Goal: Task Accomplishment & Management: Manage account settings

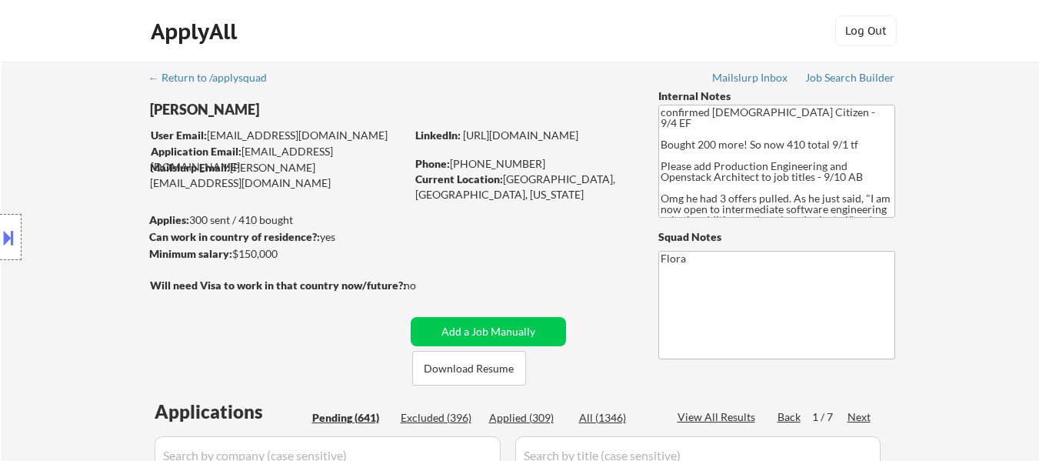
select select ""pending""
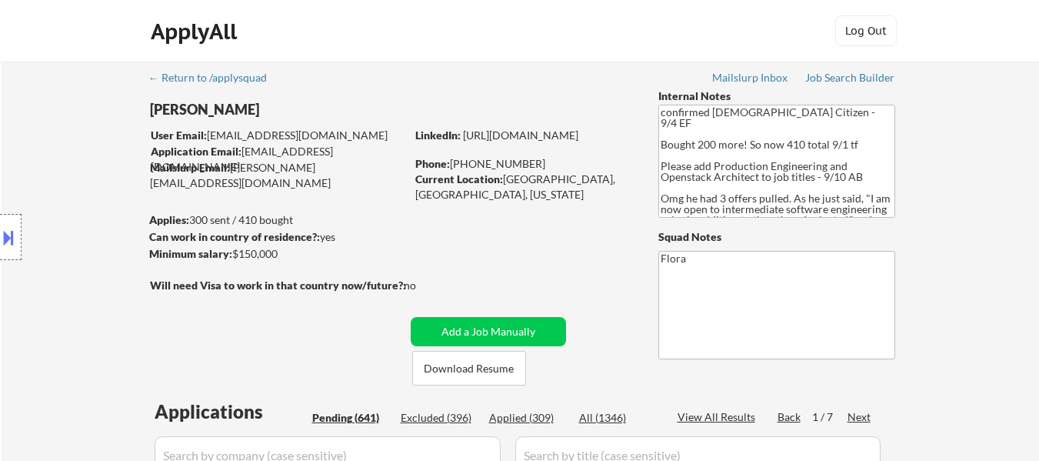
select select ""pending""
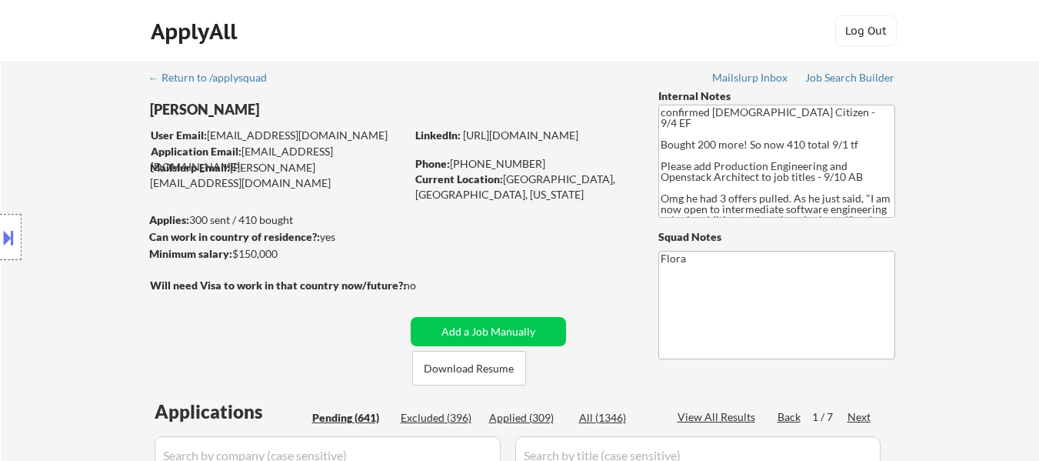
select select ""pending""
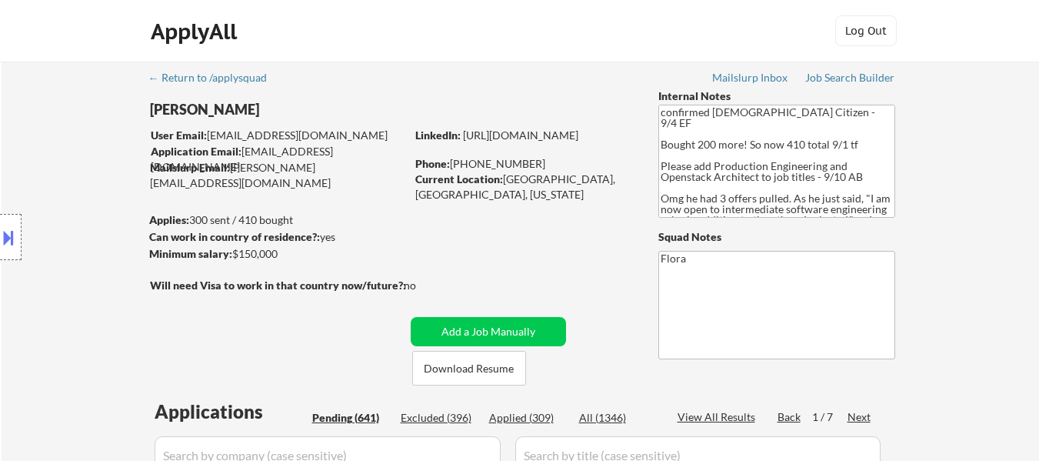
select select ""pending""
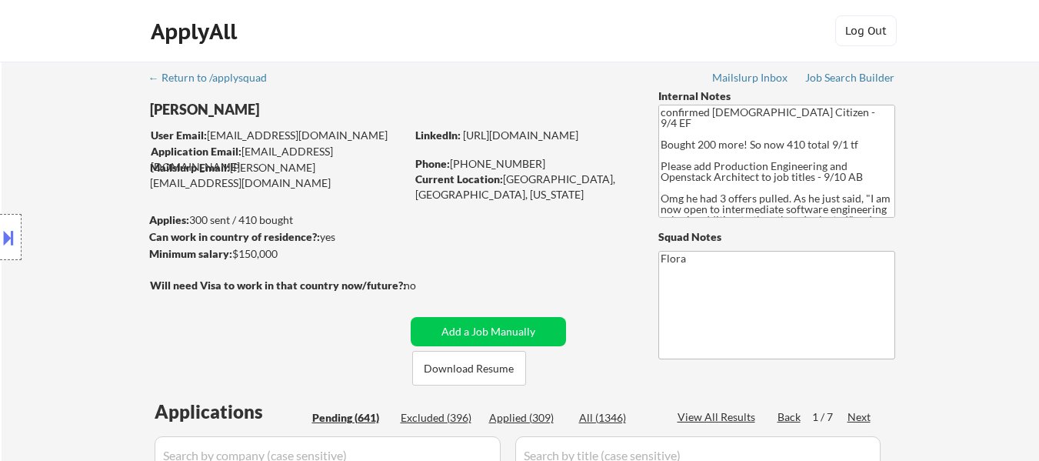
select select ""pending""
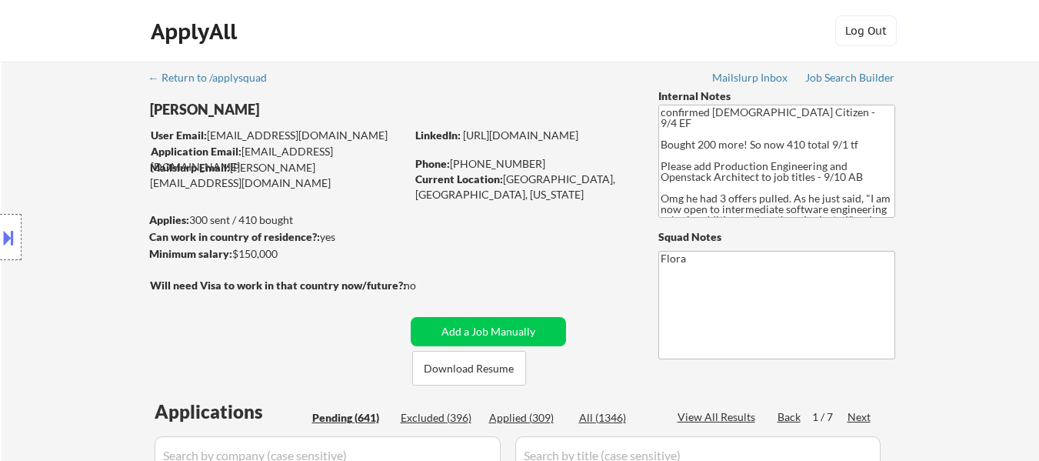
select select ""pending""
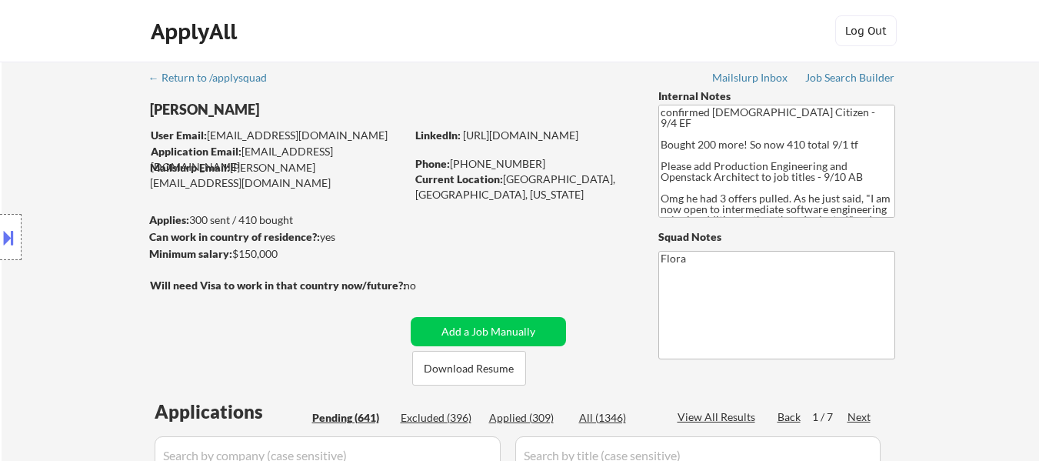
select select ""pending""
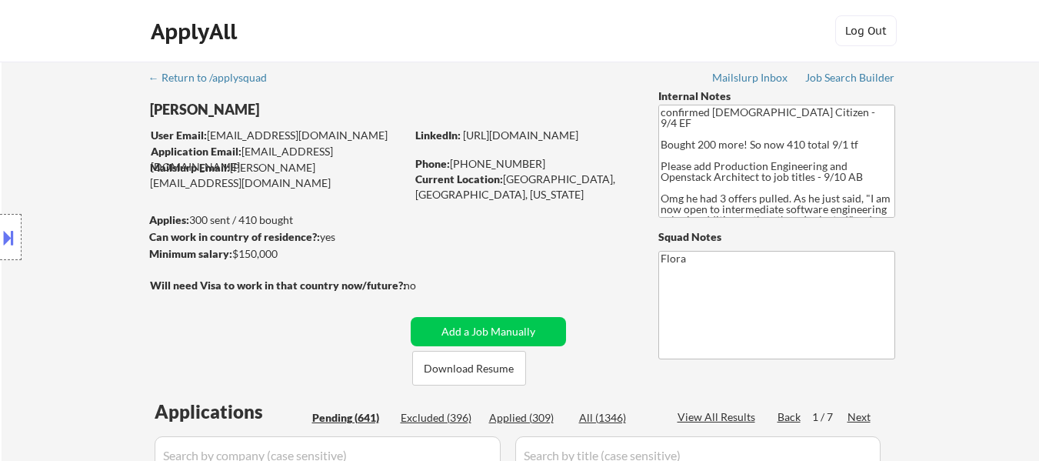
select select ""pending""
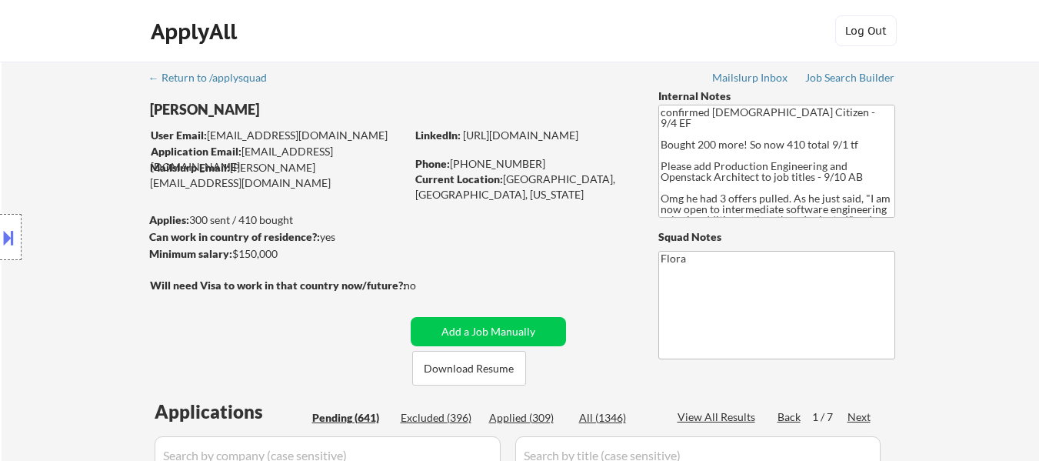
select select ""pending""
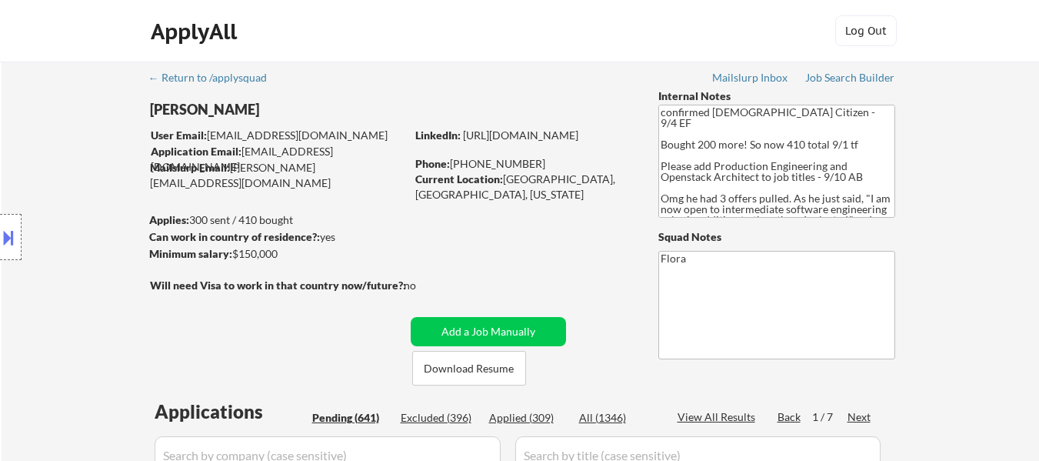
select select ""pending""
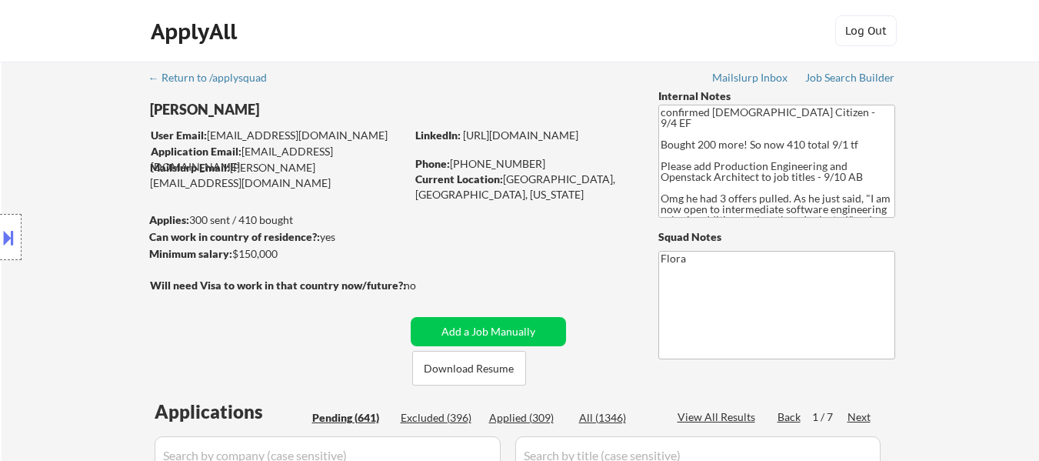
select select ""pending""
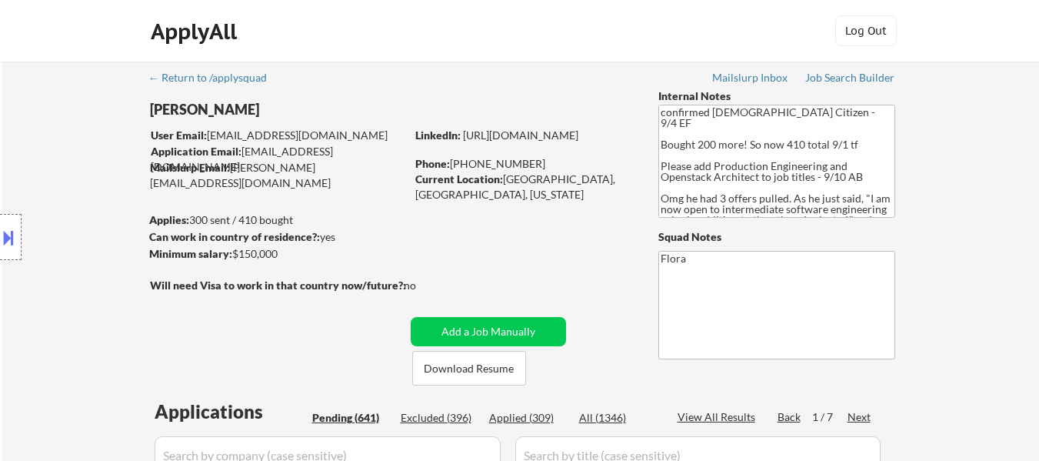
select select ""pending""
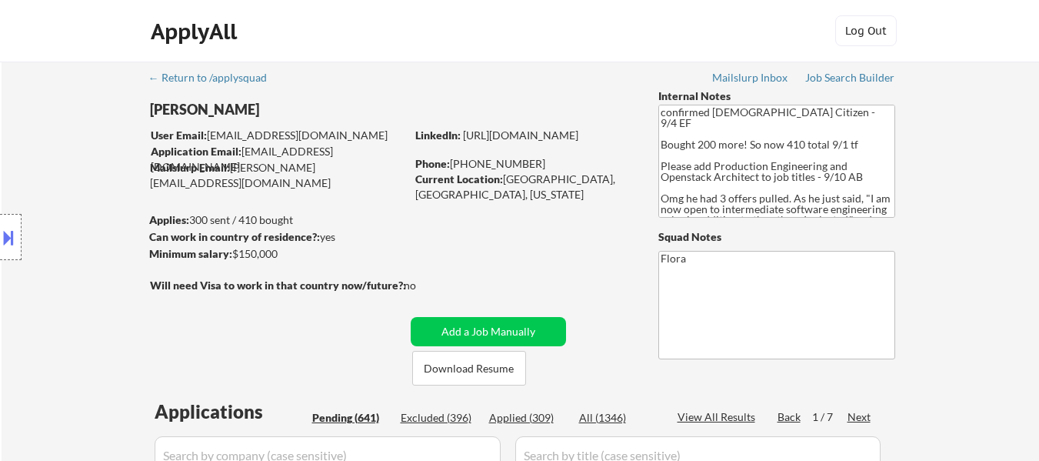
select select ""pending""
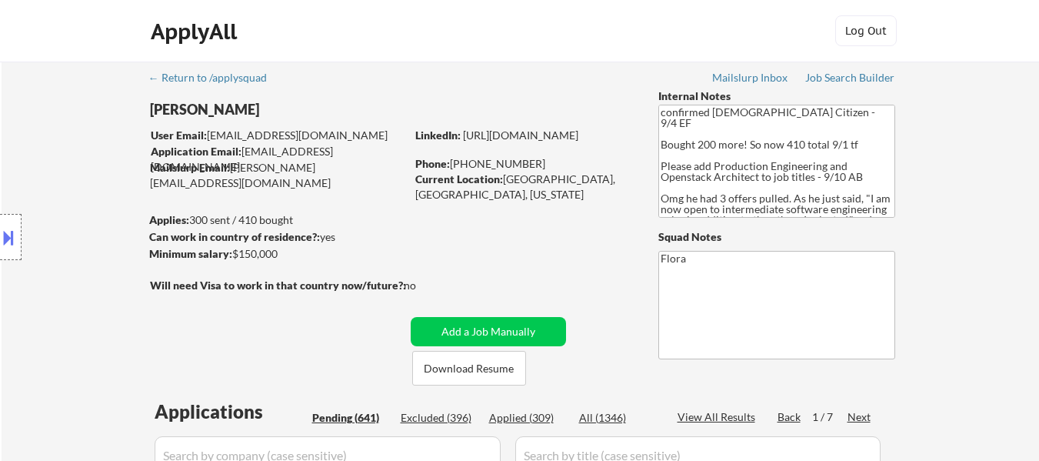
select select ""pending""
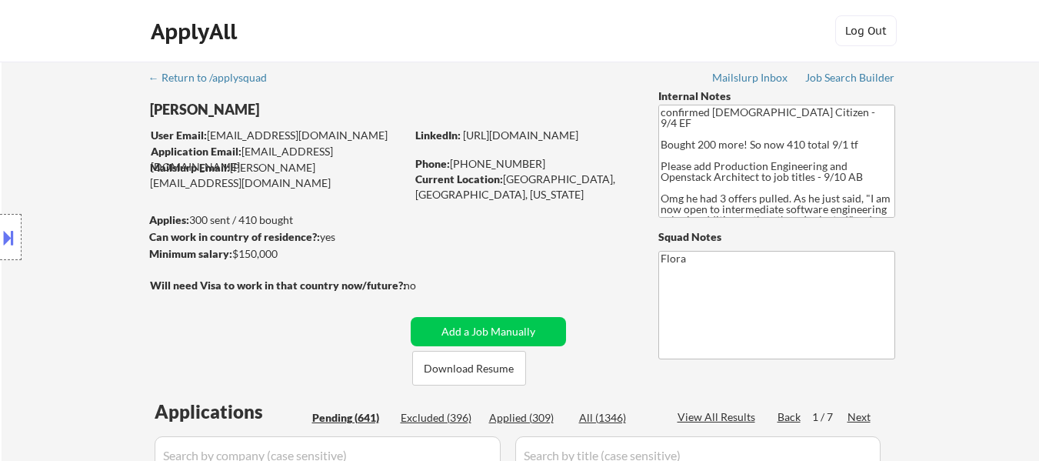
select select ""pending""
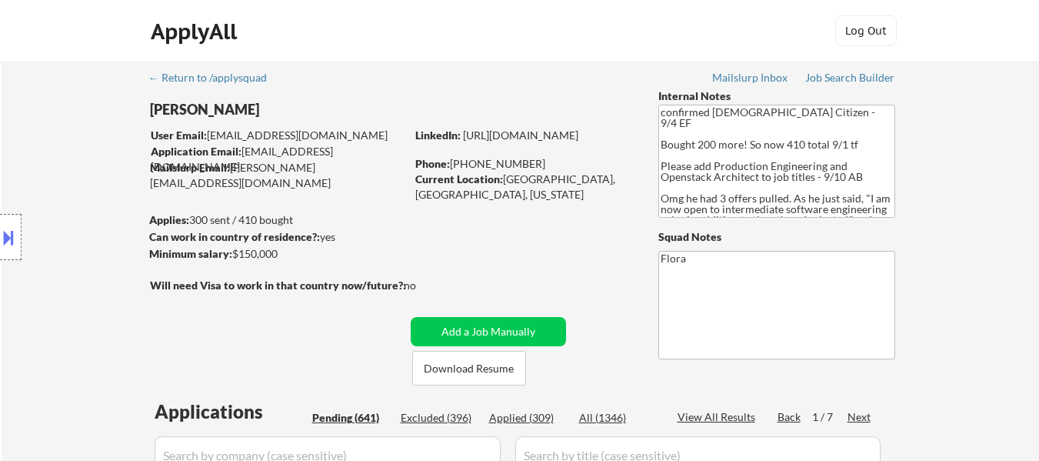
select select ""pending""
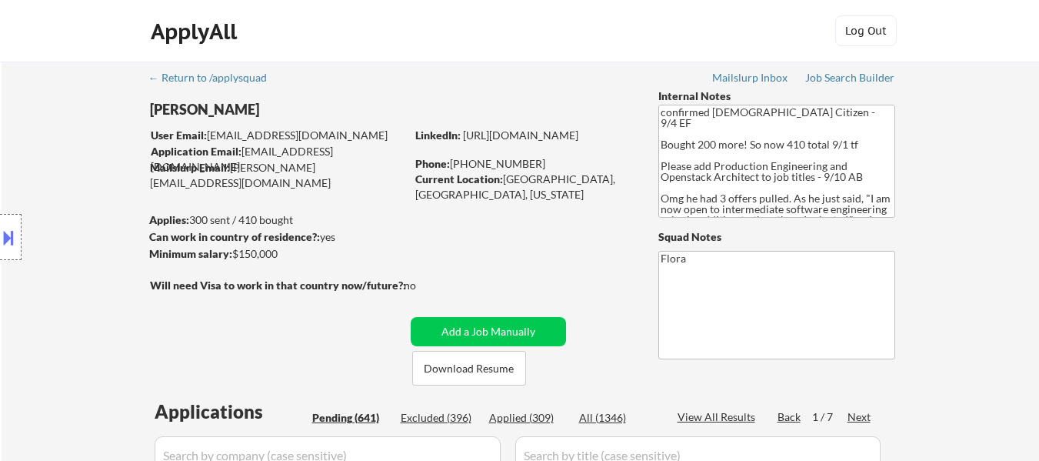
select select ""pending""
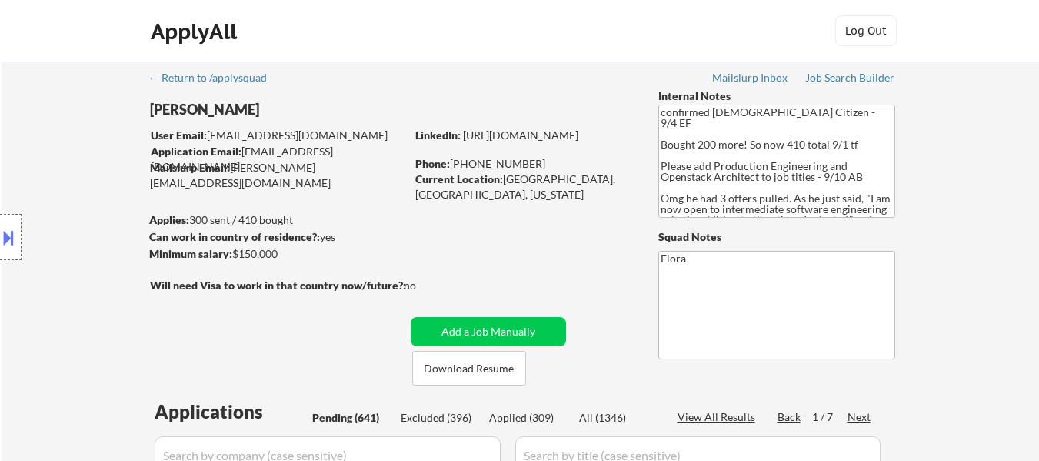
select select ""pending""
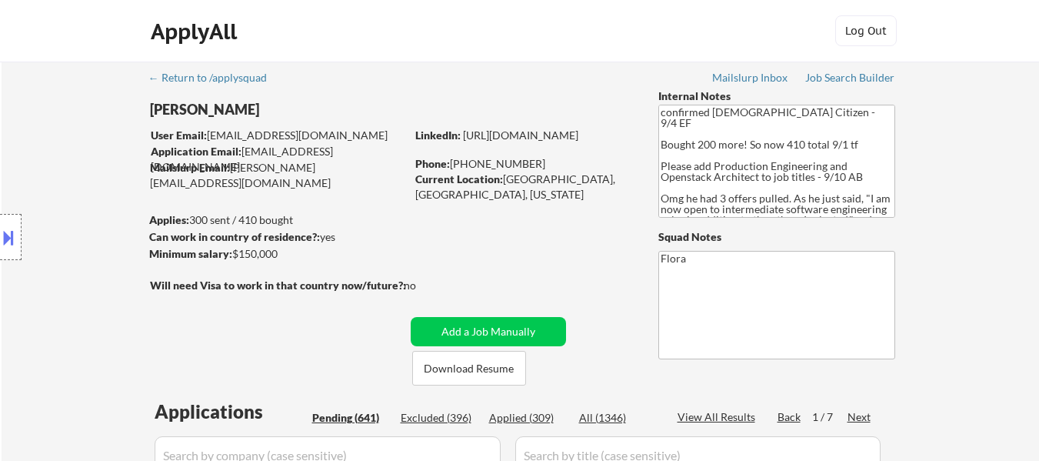
select select ""pending""
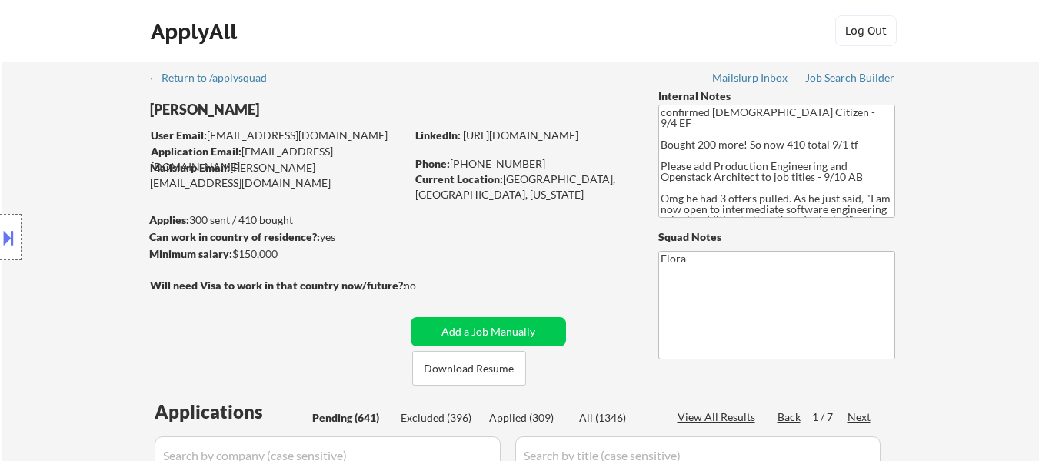
select select ""pending""
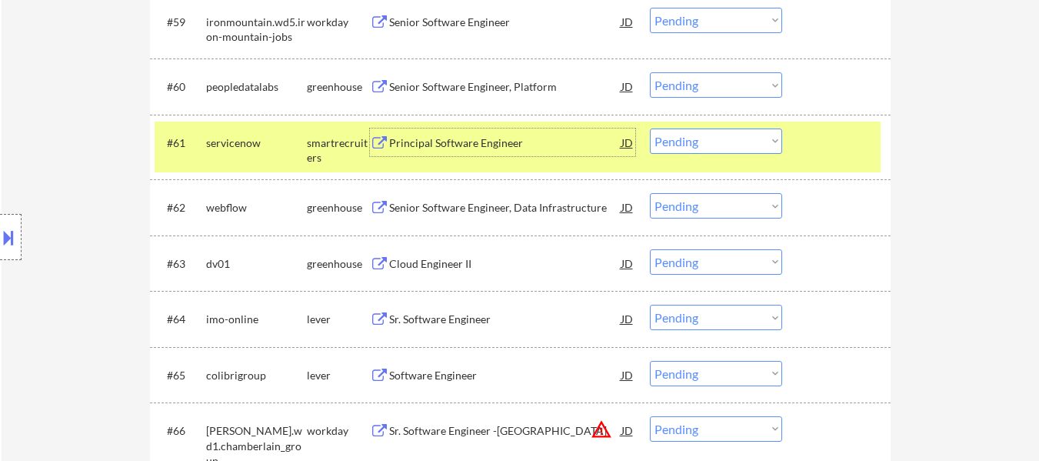
scroll to position [4078, 0]
click at [542, 205] on div "Senior Software Engineer, Data Infrastructure" at bounding box center [505, 207] width 232 height 15
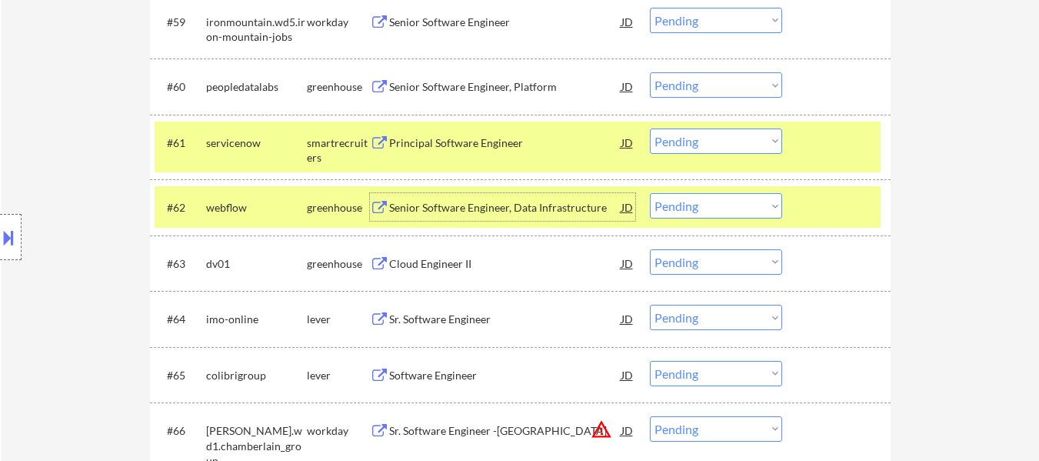
click at [756, 201] on select "Choose an option... Pending Applied Excluded (Questions) Excluded (Expired) Exc…" at bounding box center [716, 205] width 132 height 25
click at [650, 193] on select "Choose an option... Pending Applied Excluded (Questions) Excluded (Expired) Exc…" at bounding box center [716, 205] width 132 height 25
select select ""pending""
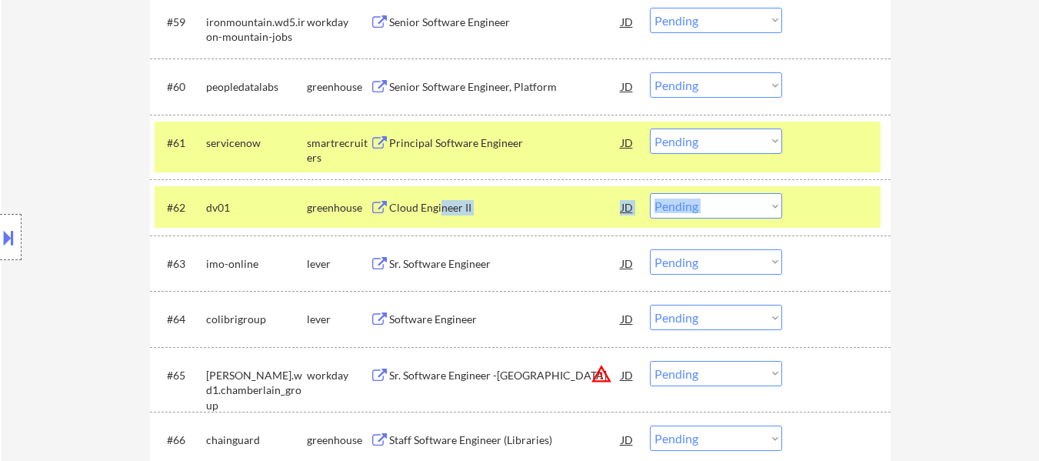
click at [440, 192] on div "#62 dv01 greenhouse Cloud Engineer II JD warning_amber Choose an option... Pend…" at bounding box center [518, 207] width 726 height 42
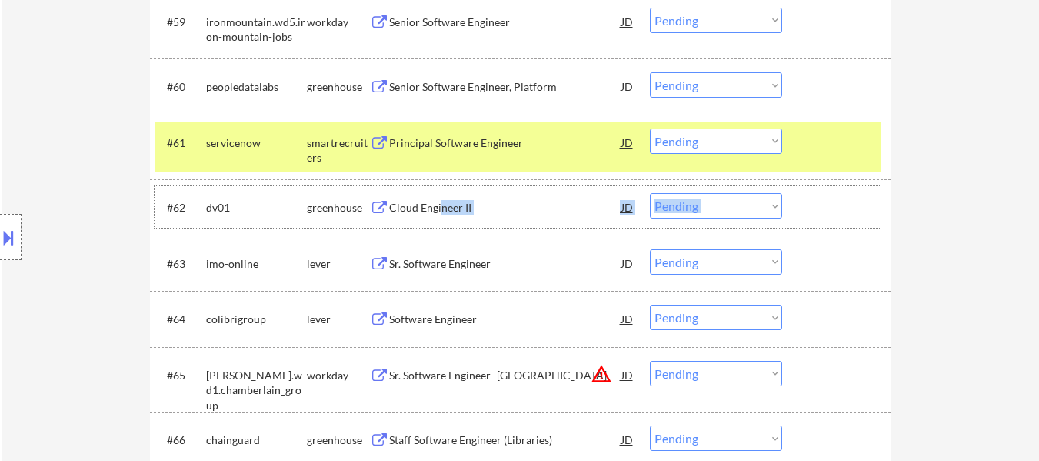
click at [460, 207] on div "Cloud Engineer II" at bounding box center [505, 207] width 232 height 15
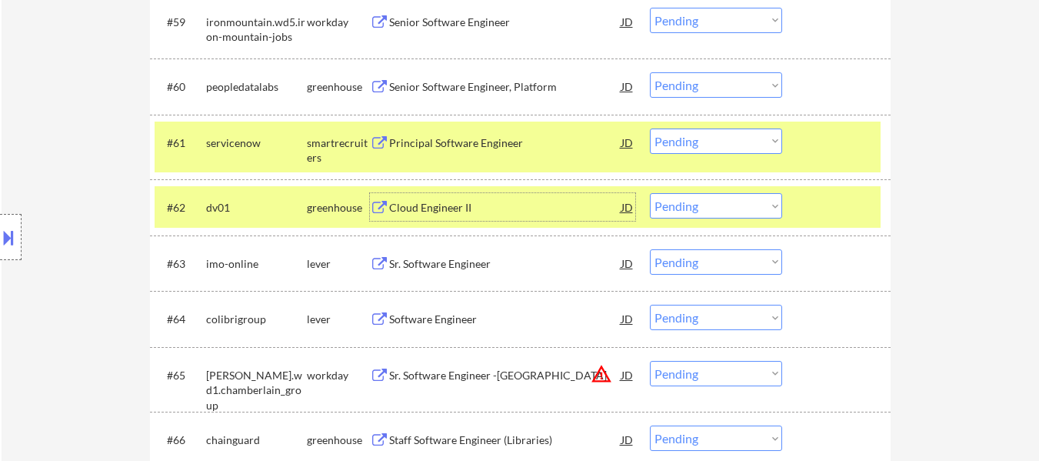
click at [832, 142] on div at bounding box center [839, 142] width 68 height 28
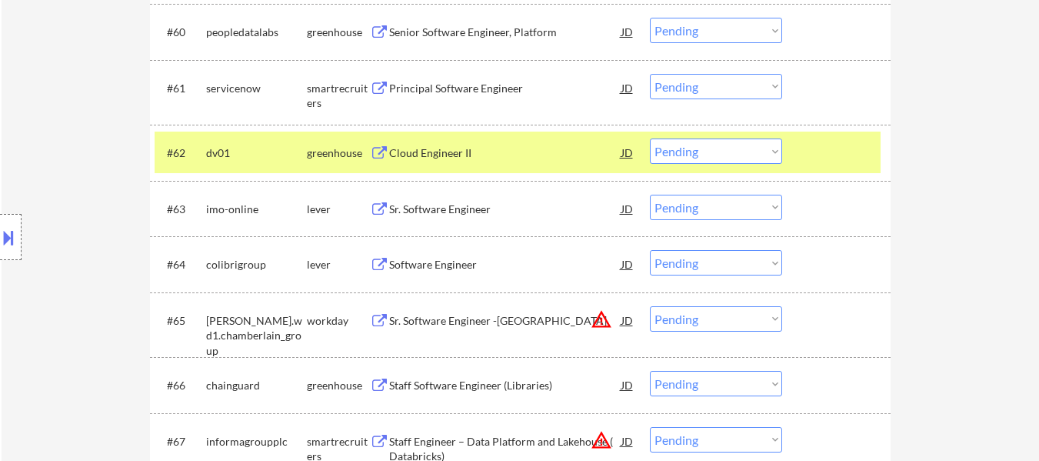
scroll to position [4232, 0]
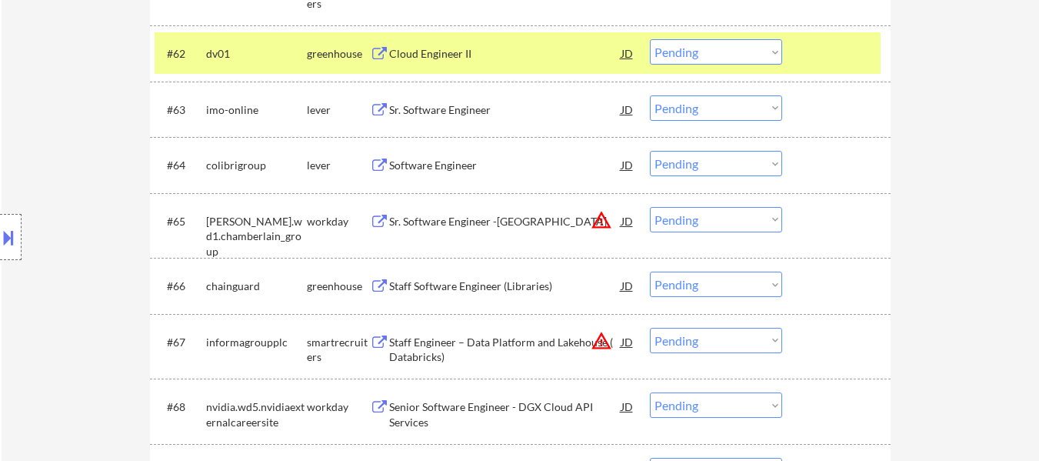
click at [442, 112] on div "Sr. Software Engineer" at bounding box center [505, 109] width 232 height 15
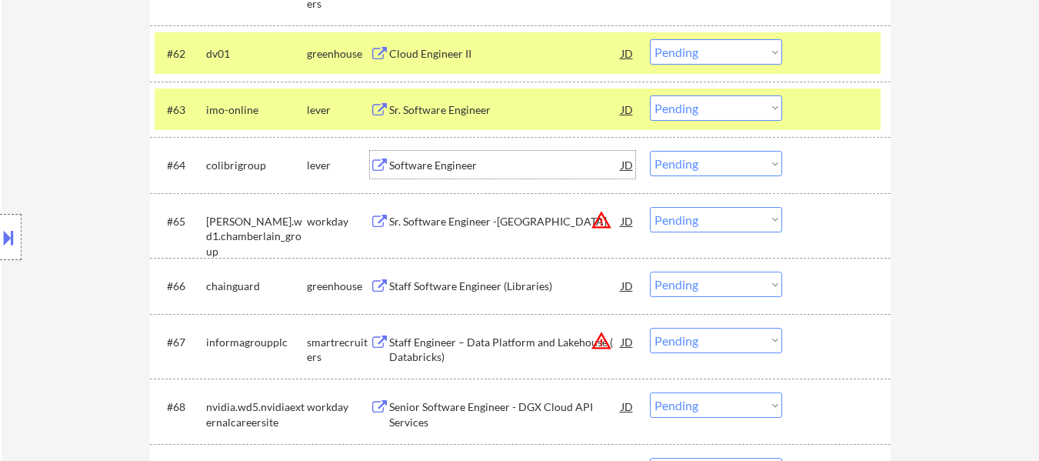
click at [438, 173] on div "Software Engineer" at bounding box center [505, 165] width 232 height 28
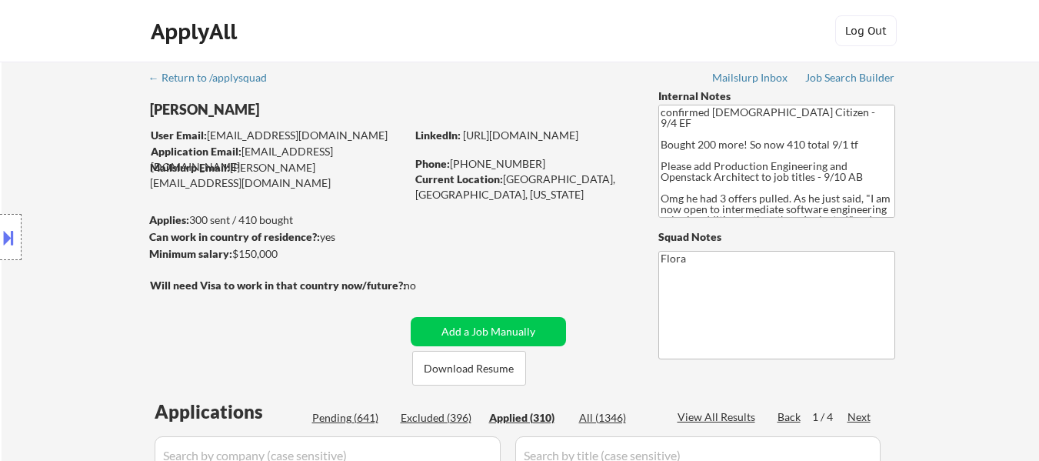
select select ""applied""
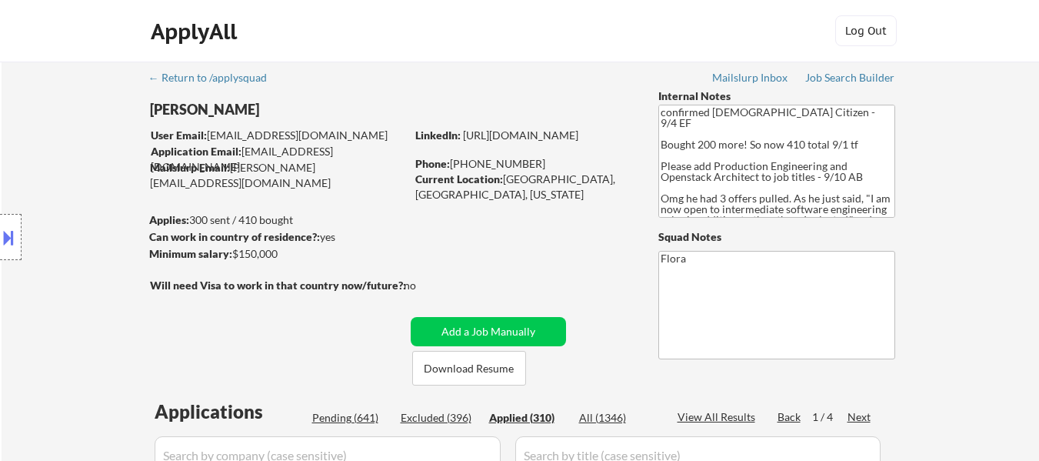
select select ""applied""
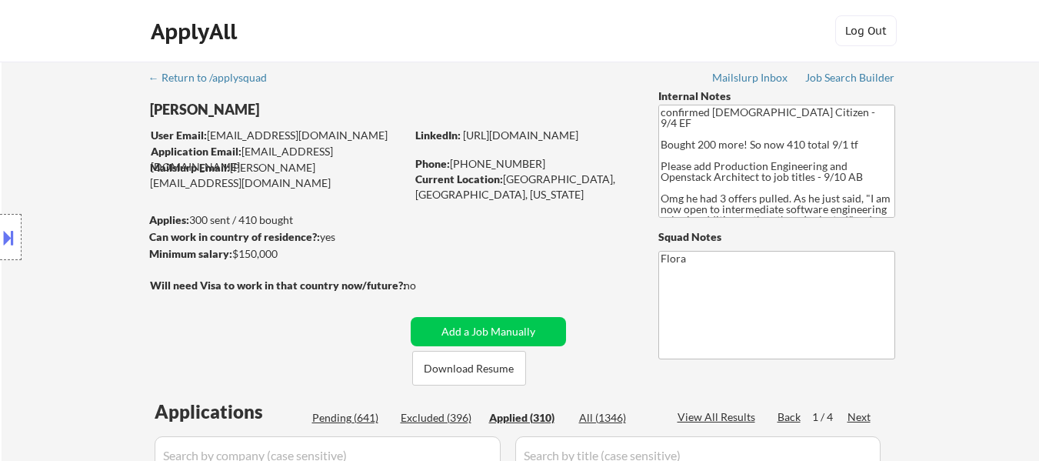
select select ""applied""
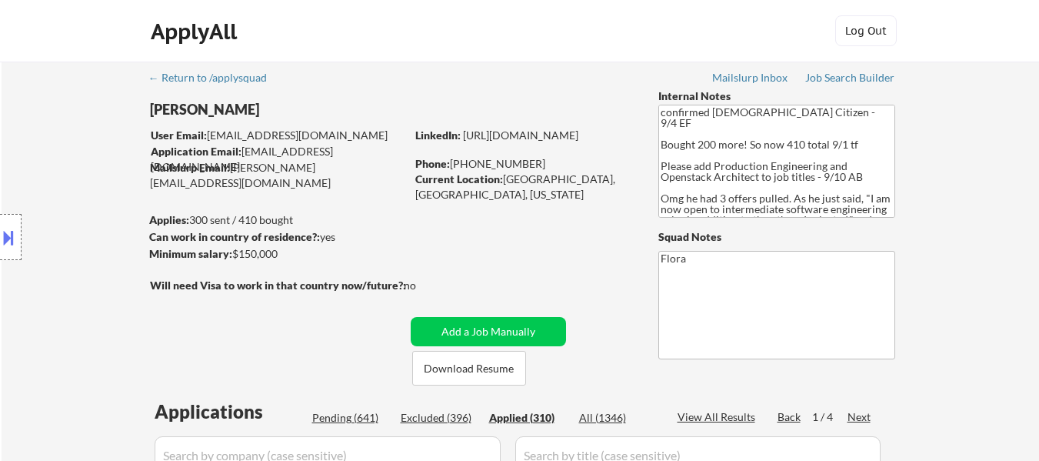
select select ""applied""
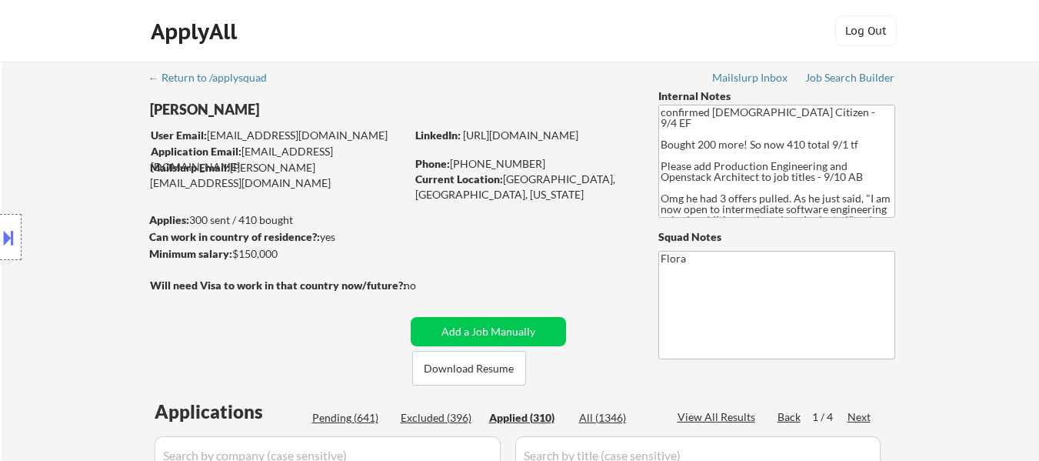
select select ""applied""
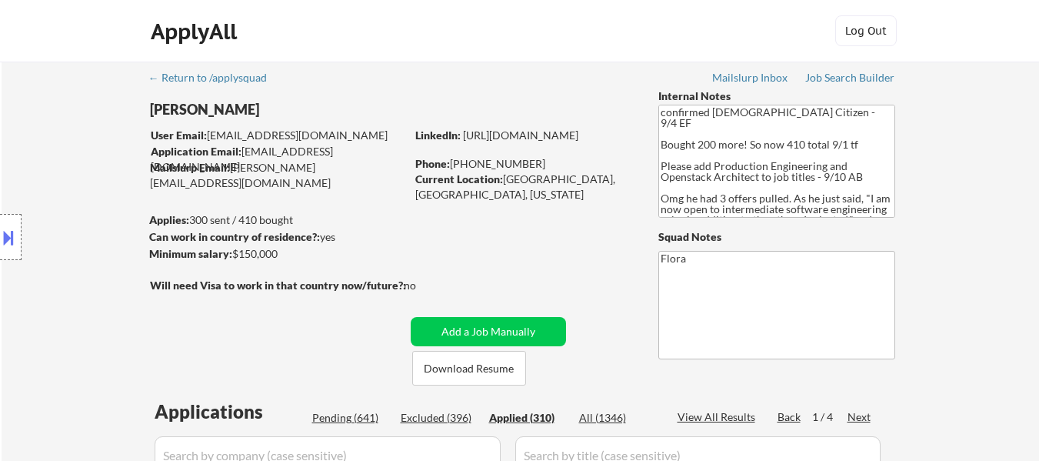
select select ""applied""
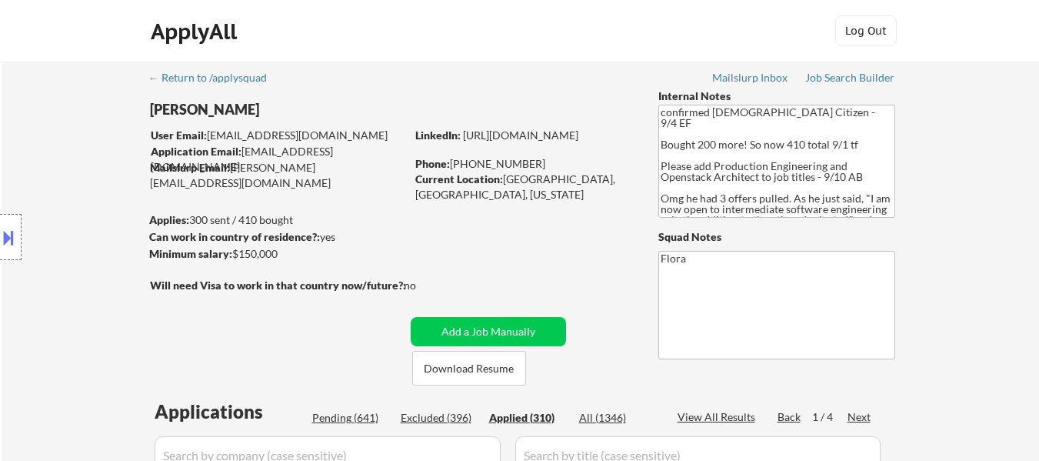
select select ""applied""
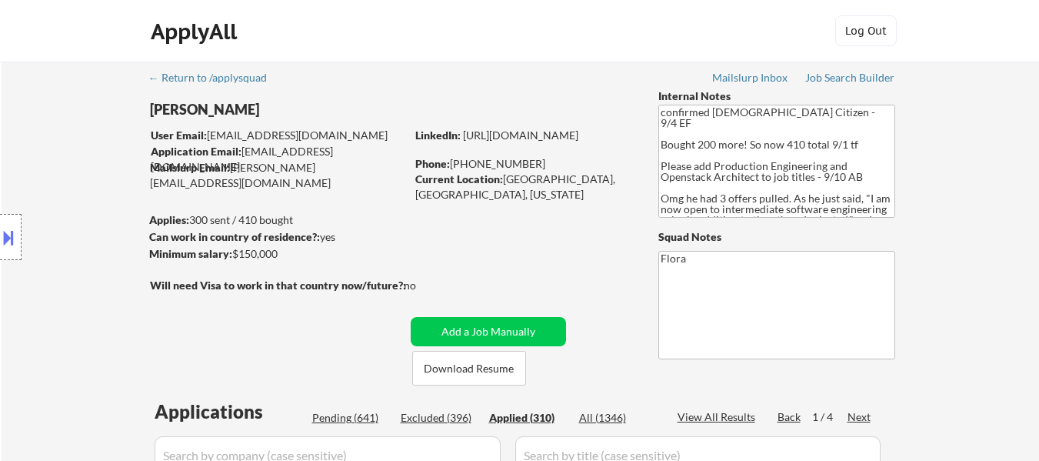
select select ""applied""
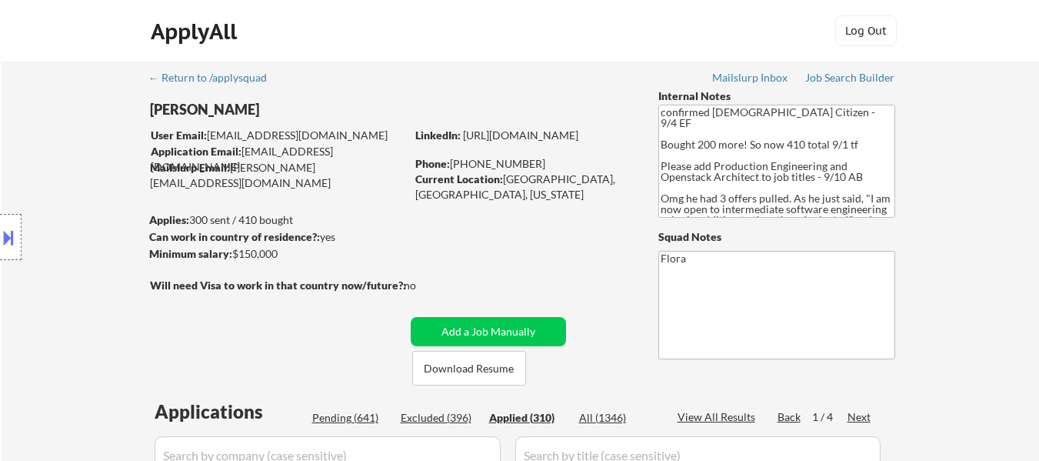
select select ""applied""
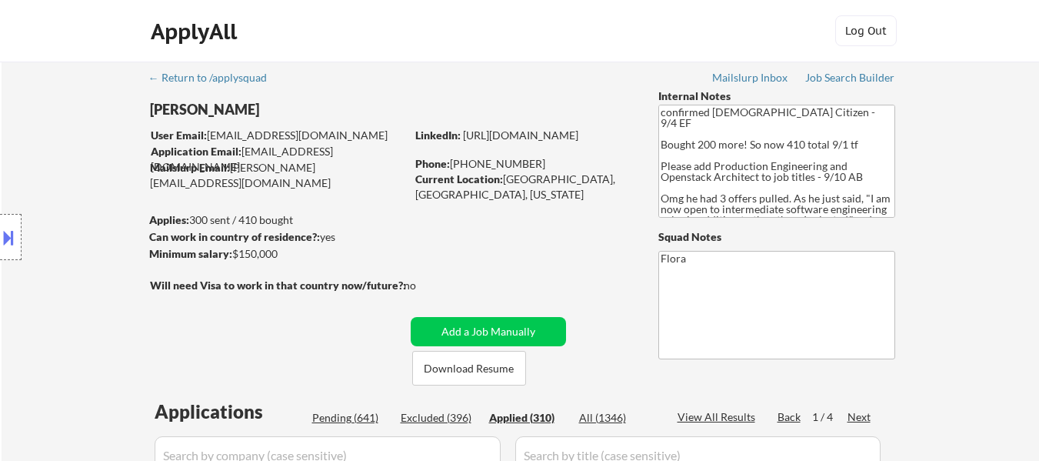
select select ""applied""
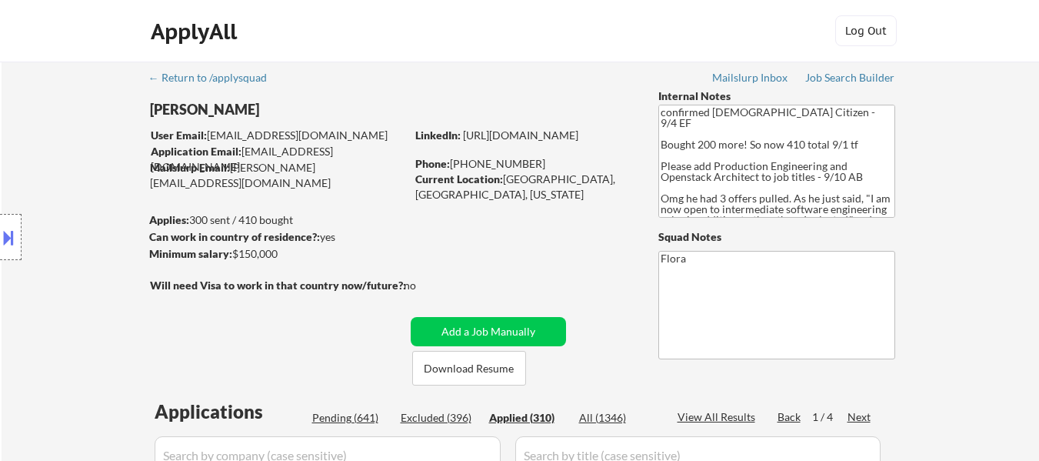
select select ""applied""
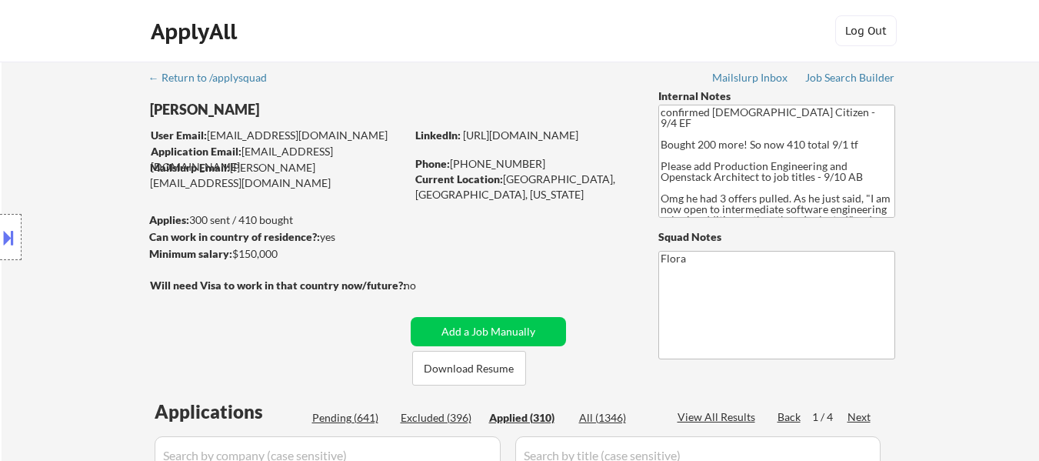
select select ""applied""
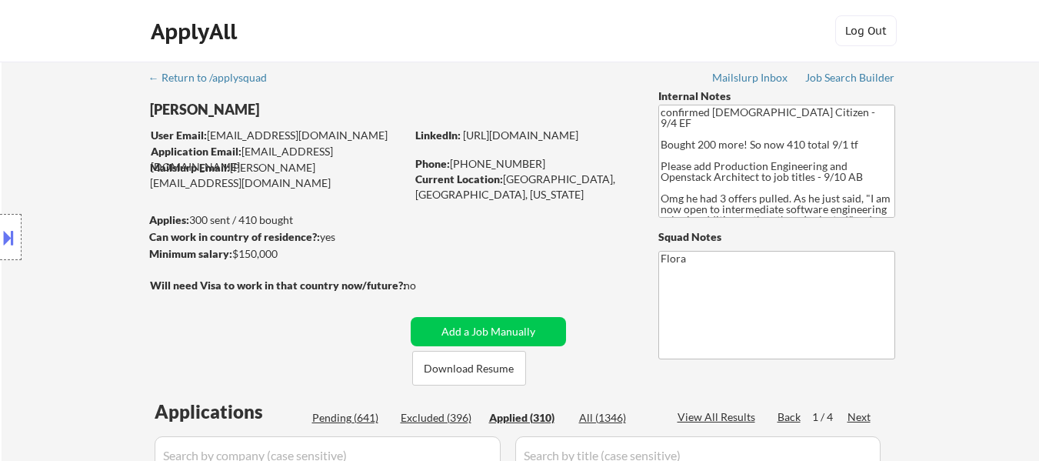
select select ""applied""
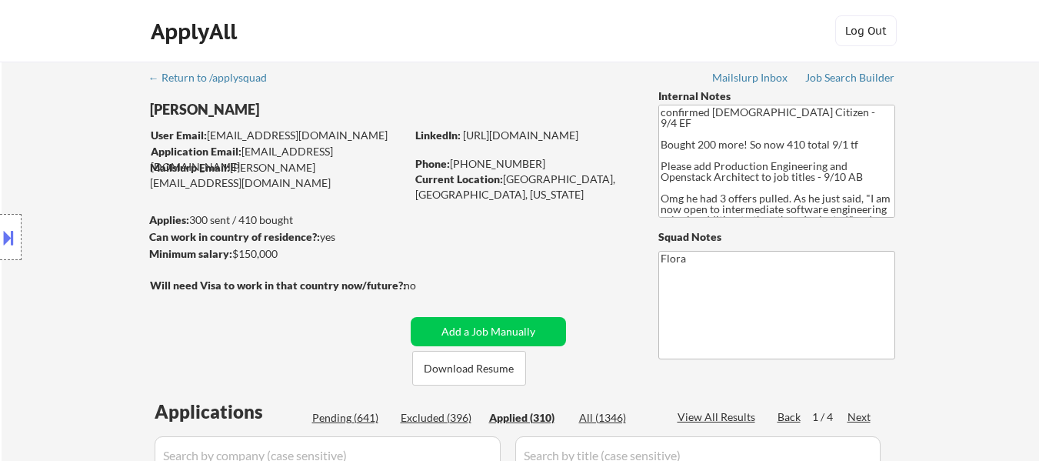
select select ""applied""
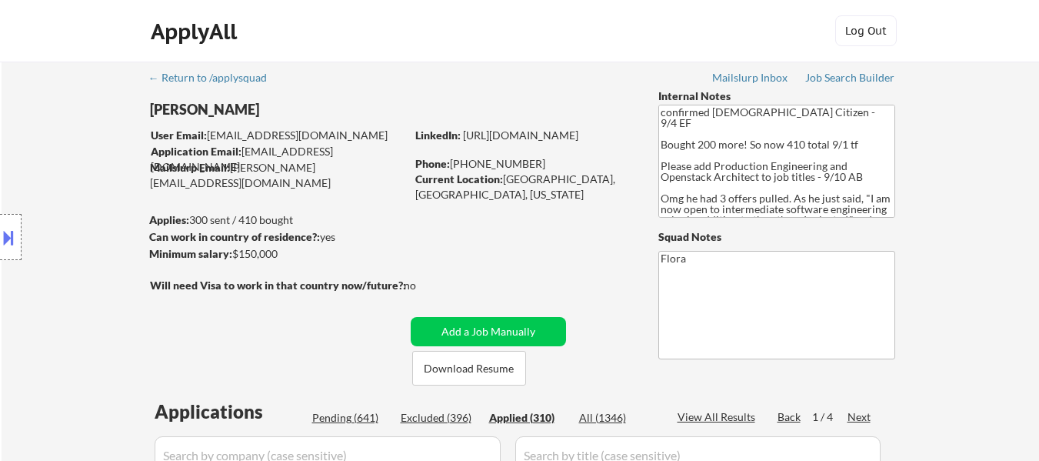
select select ""applied""
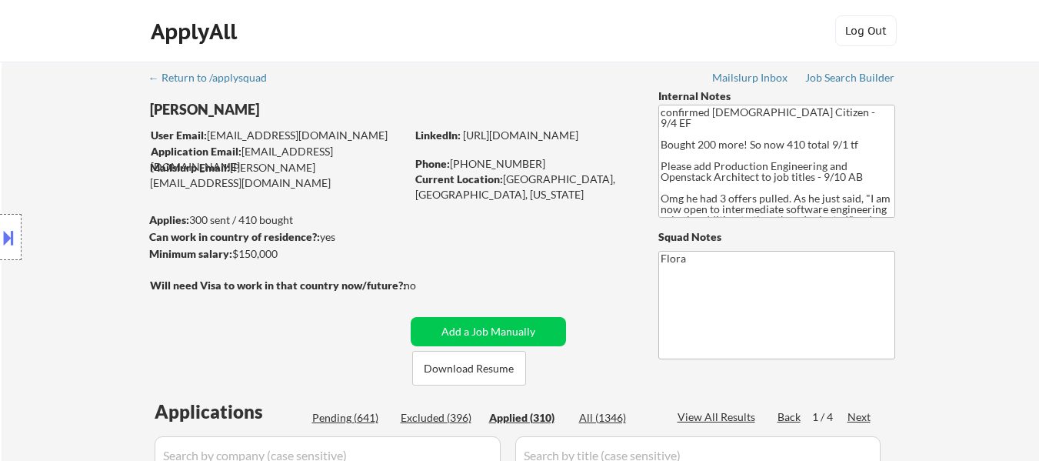
select select ""applied""
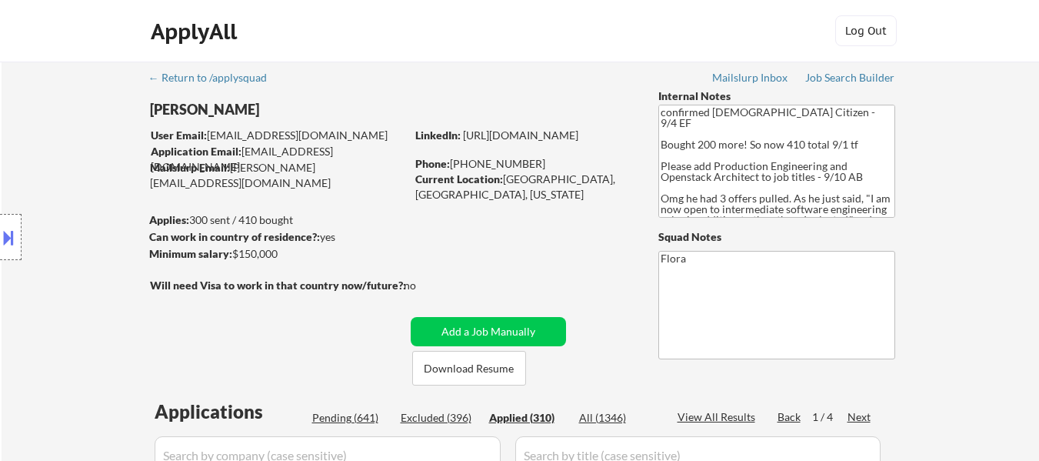
select select ""applied""
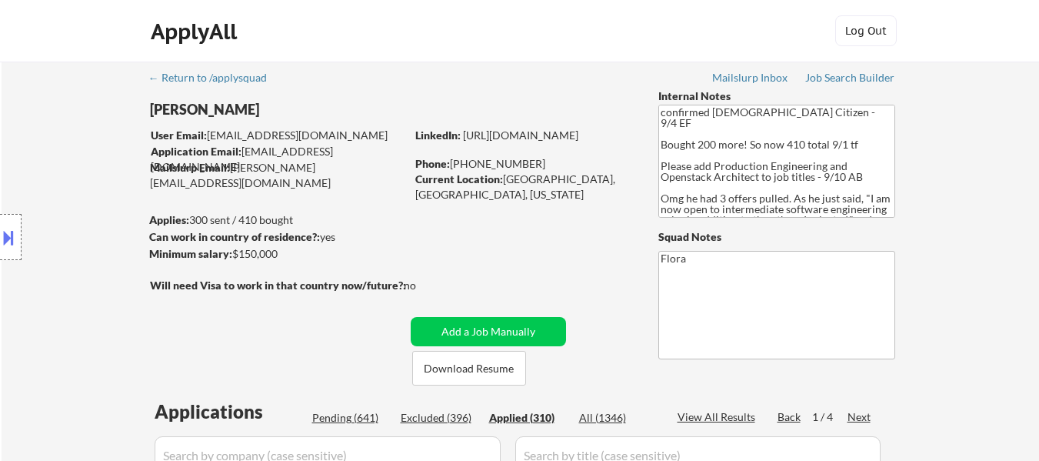
select select ""applied""
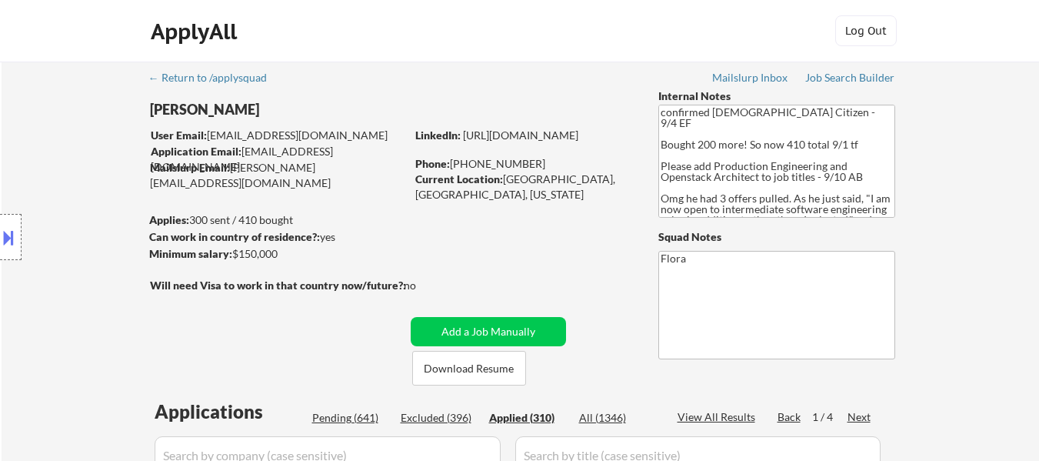
select select ""applied""
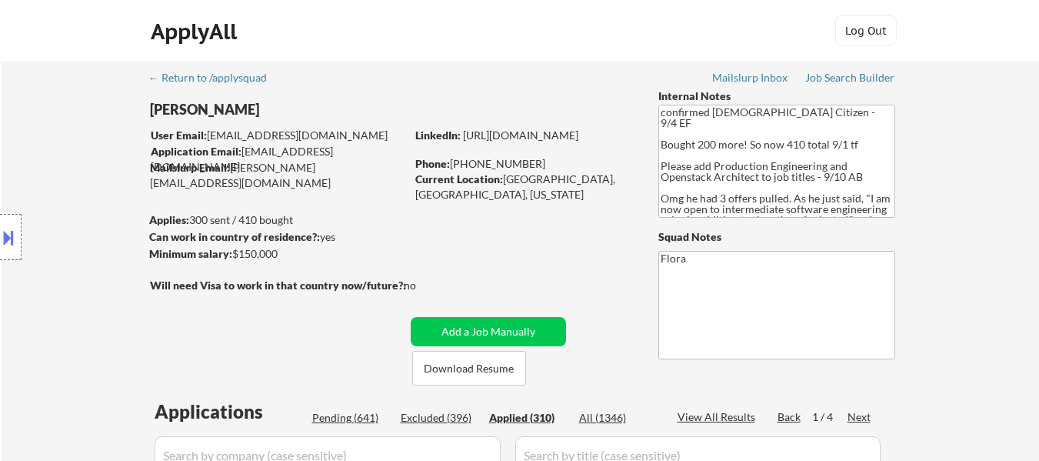
select select ""applied""
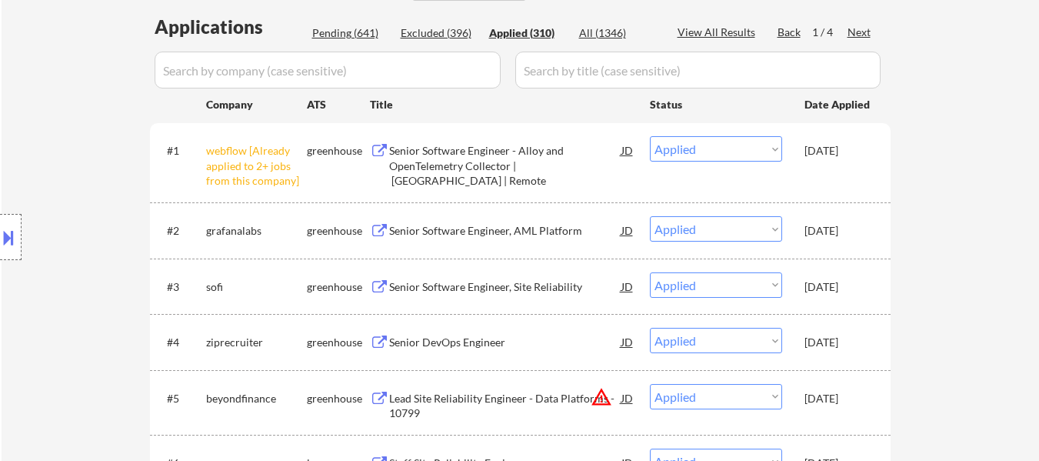
scroll to position [385, 0]
